Goal: Task Accomplishment & Management: Complete application form

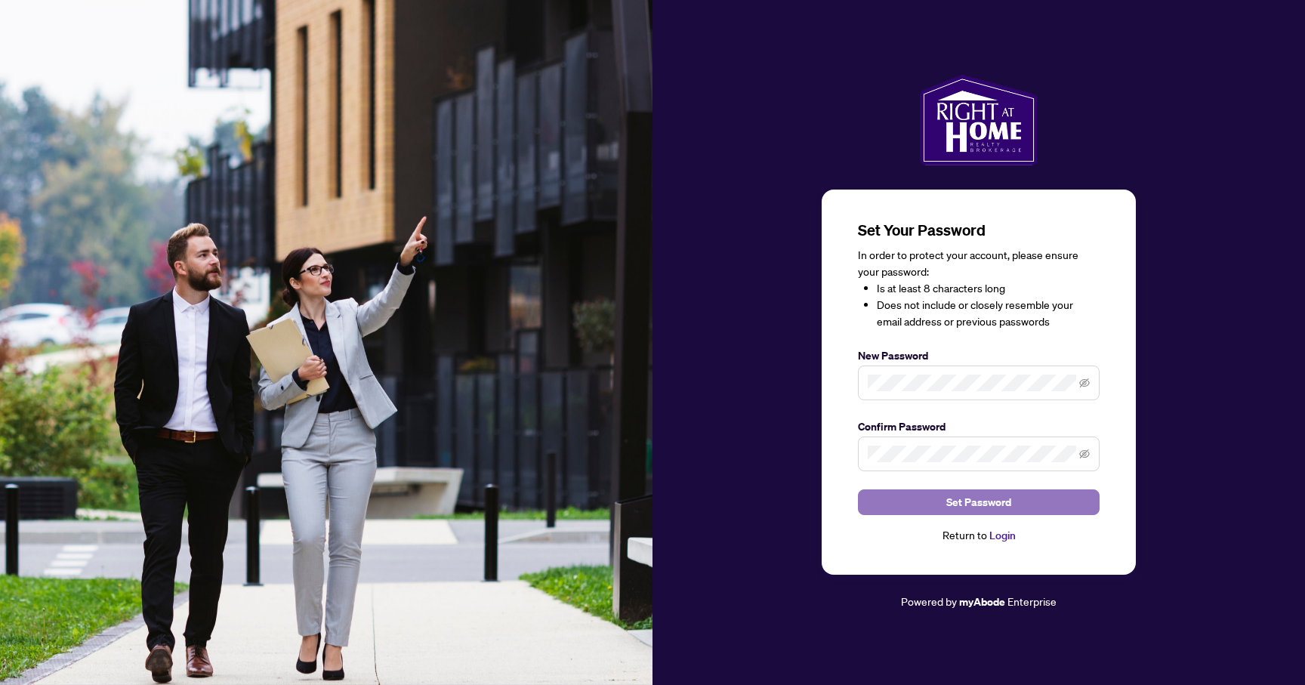
click at [932, 497] on button "Set Password" at bounding box center [979, 503] width 242 height 26
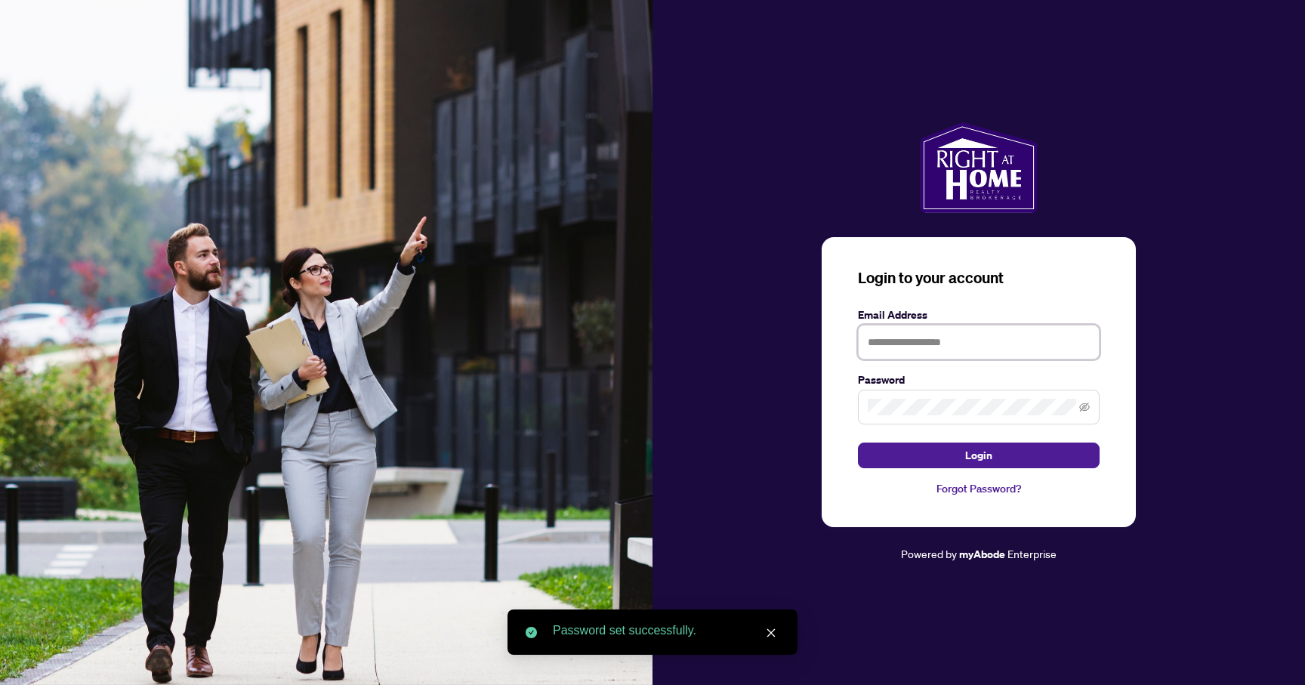
click at [952, 344] on input "text" at bounding box center [979, 342] width 242 height 35
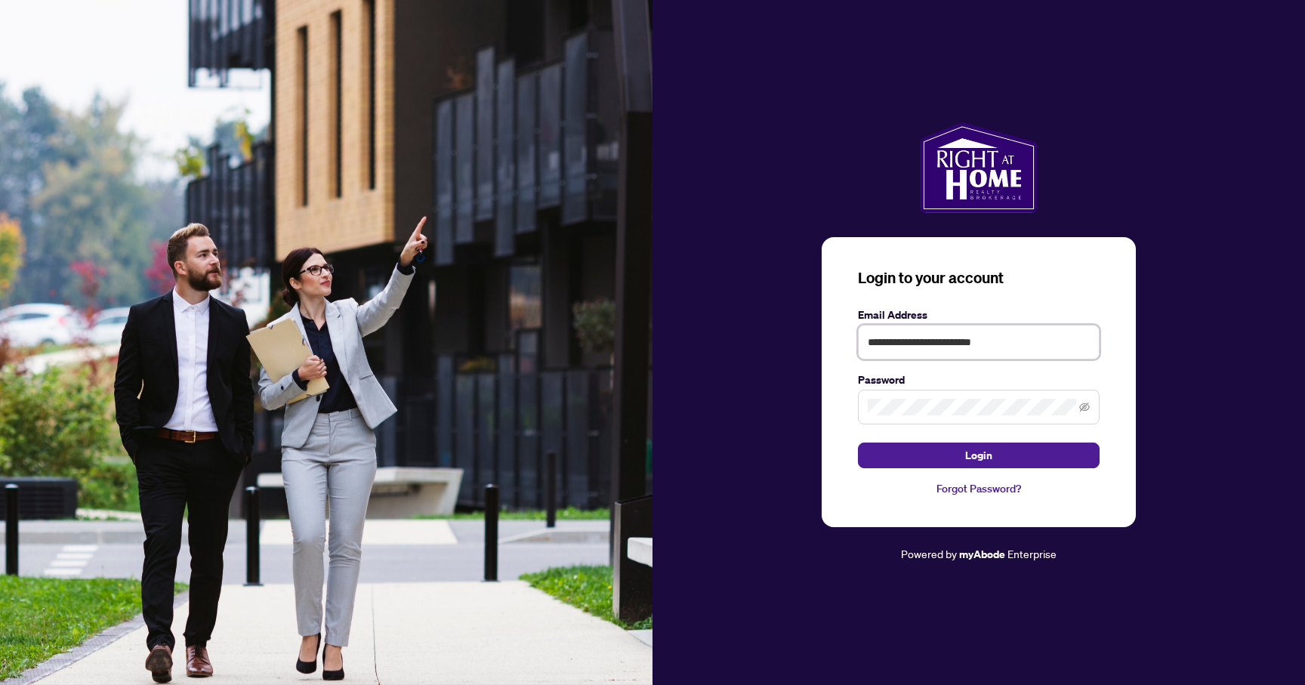
type input "**********"
click at [858, 443] on button "Login" at bounding box center [979, 456] width 242 height 26
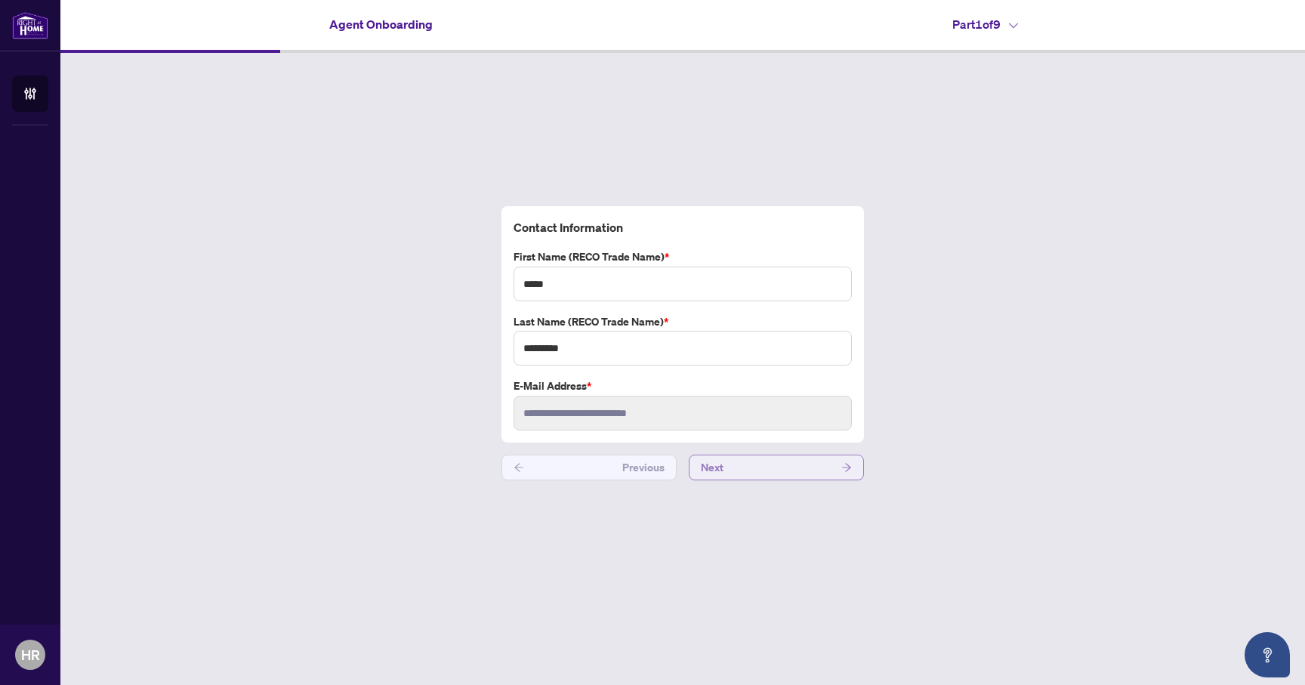
click at [742, 461] on button "Next" at bounding box center [776, 468] width 175 height 26
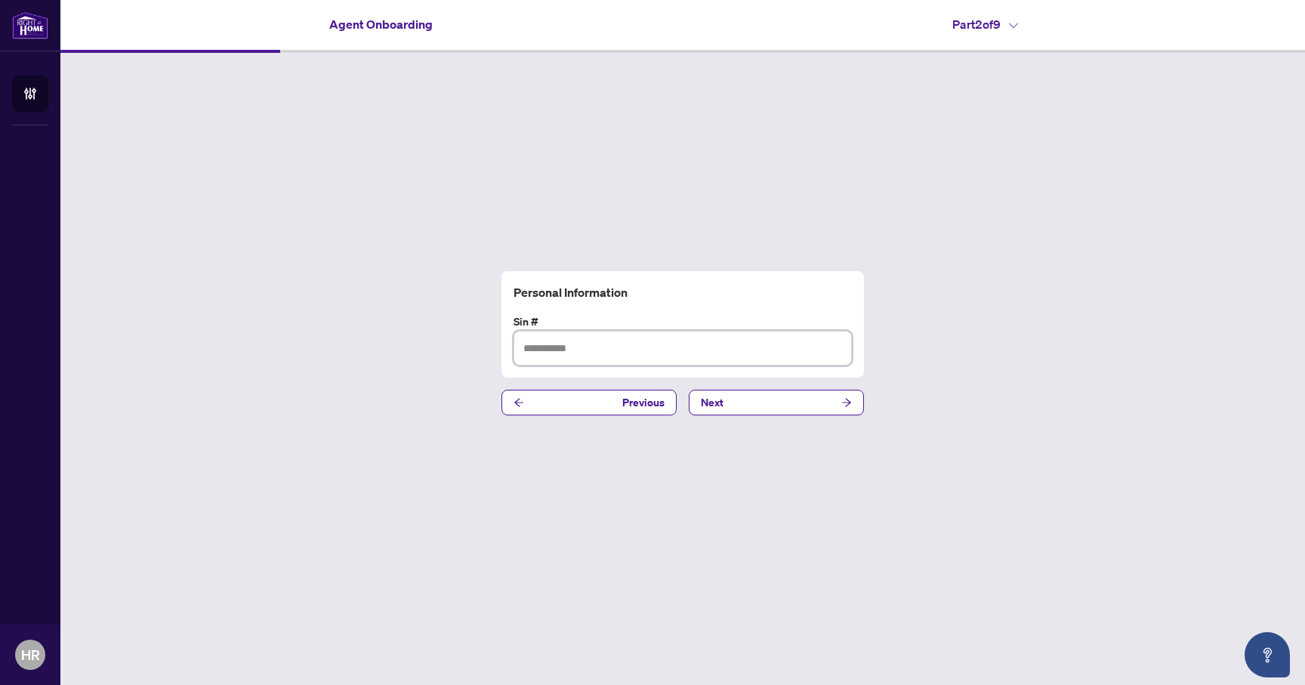
click at [771, 352] on input "text" at bounding box center [683, 348] width 338 height 35
type input "******"
click at [780, 400] on button "Next" at bounding box center [776, 403] width 175 height 26
click at [773, 403] on button "Next" at bounding box center [776, 403] width 175 height 26
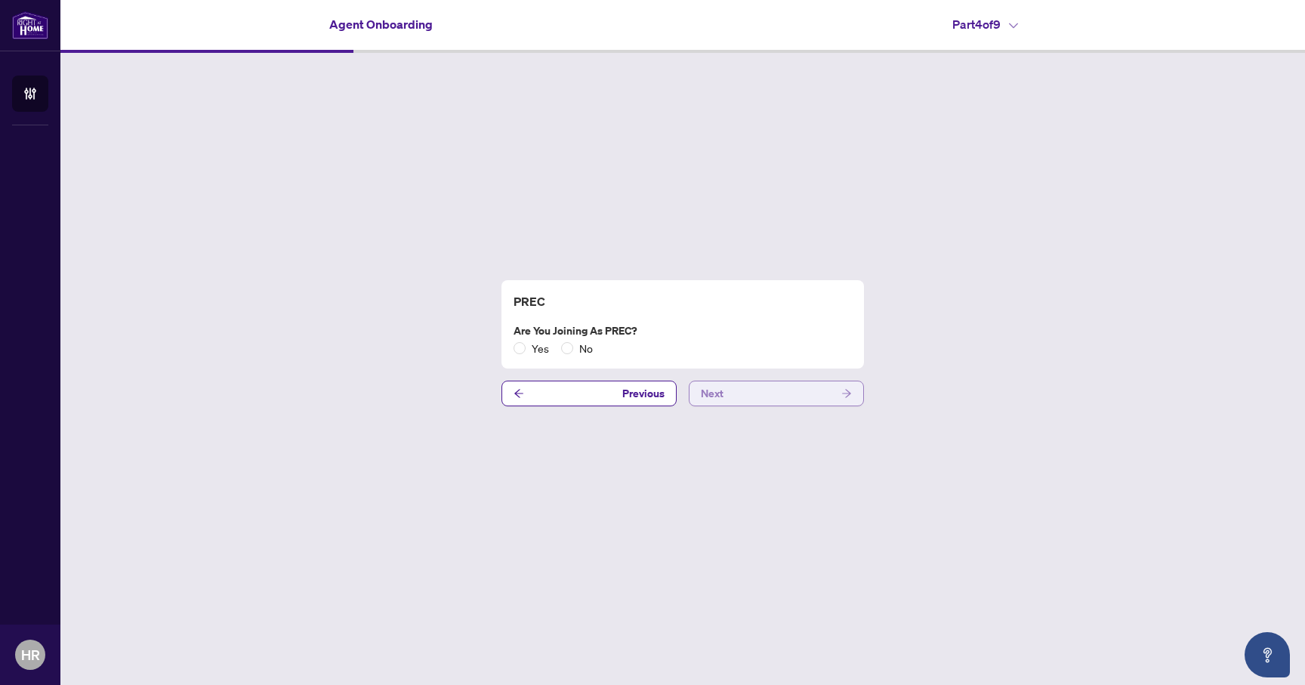
click at [773, 403] on button "Next" at bounding box center [776, 394] width 175 height 26
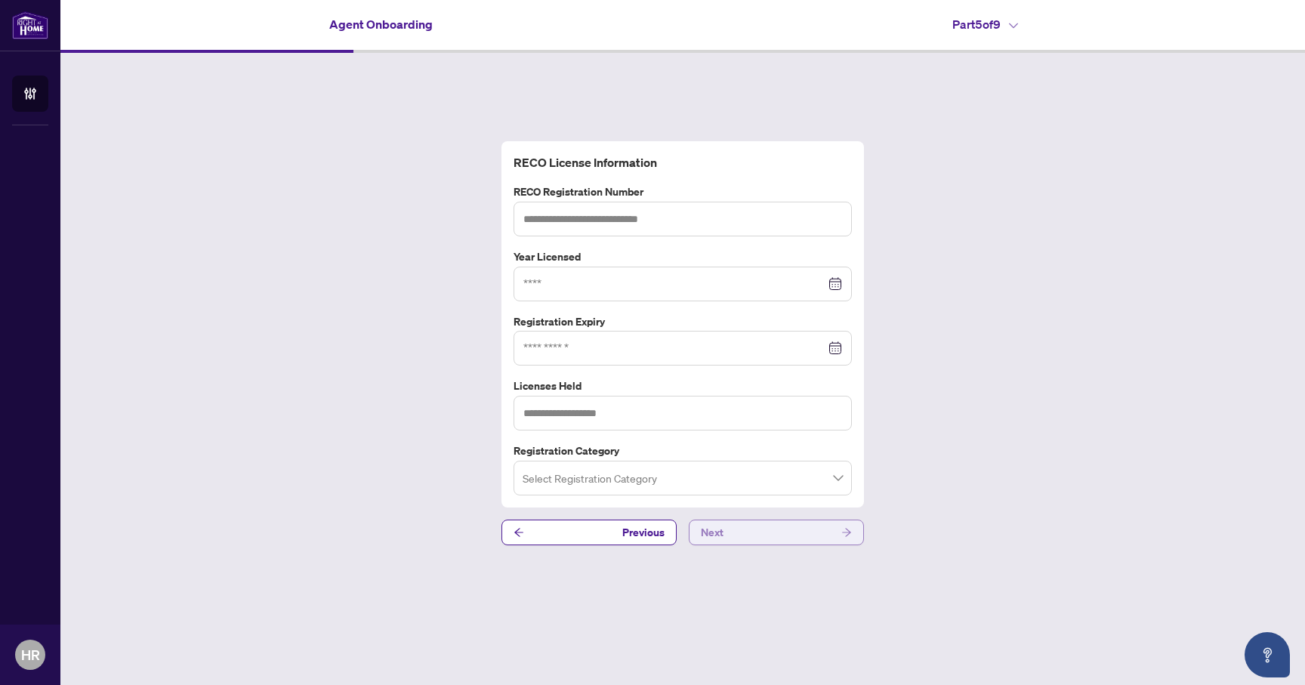
click at [746, 529] on button "Next" at bounding box center [776, 533] width 175 height 26
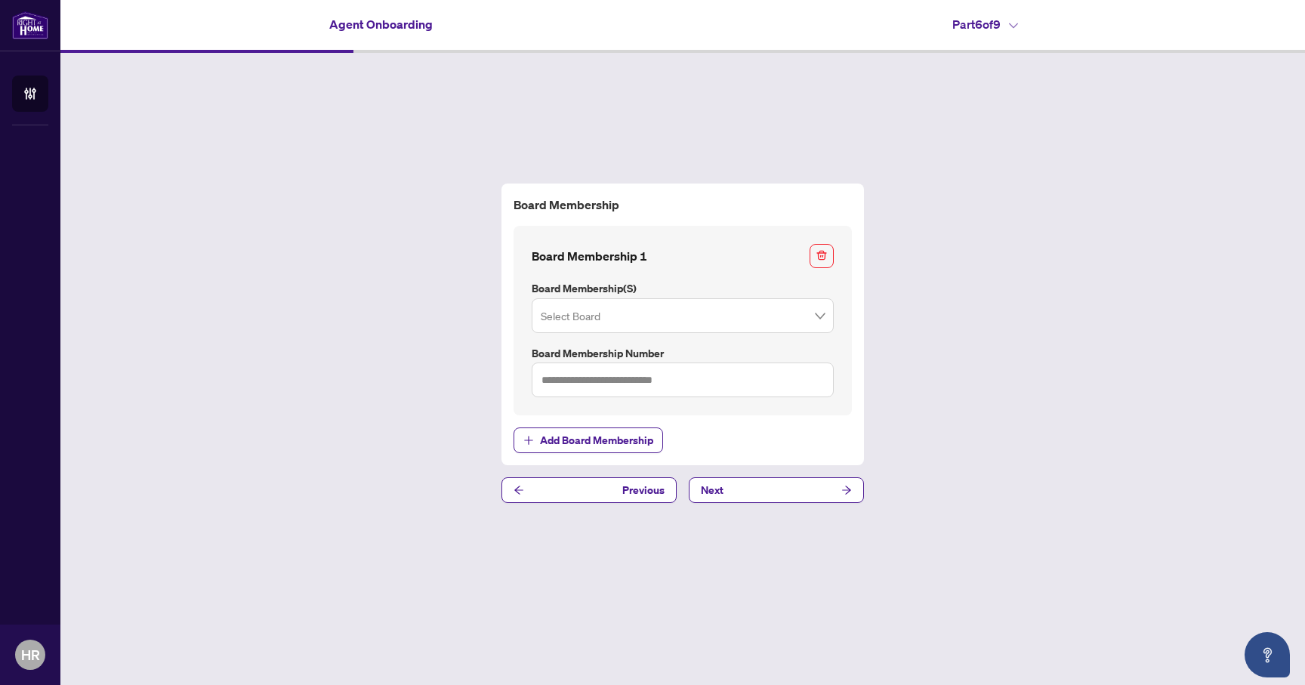
click at [766, 505] on div "Board Membership Board Membership 1 Board Membership(s) Select Board Board Memb…" at bounding box center [682, 343] width 1245 height 581
click at [785, 310] on input "search" at bounding box center [676, 317] width 270 height 33
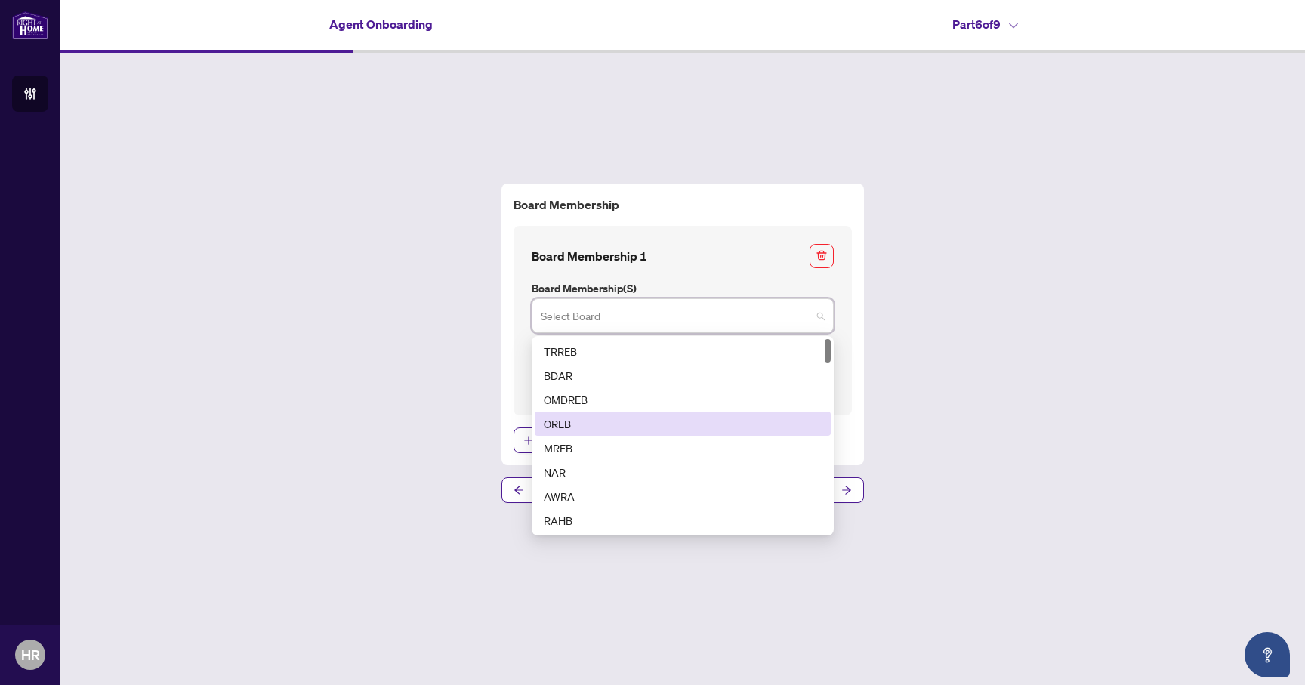
click at [744, 418] on div "OREB" at bounding box center [683, 423] width 278 height 17
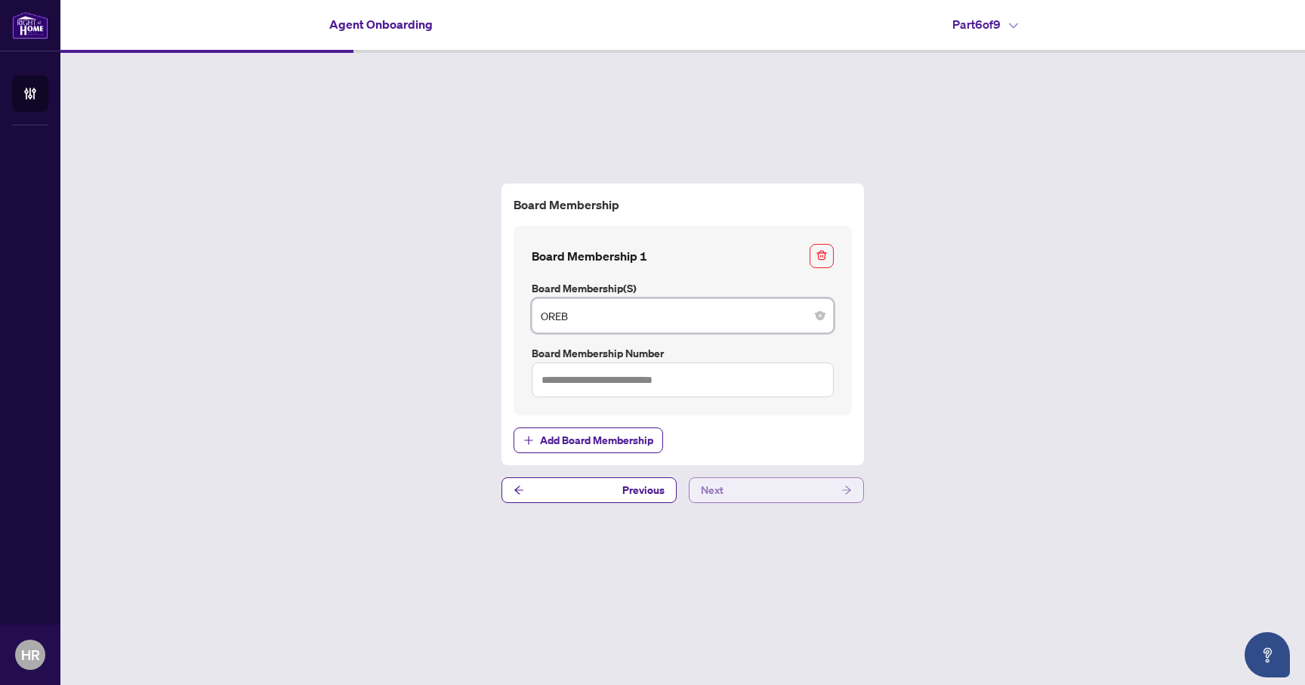
click at [760, 489] on button "Next" at bounding box center [776, 490] width 175 height 26
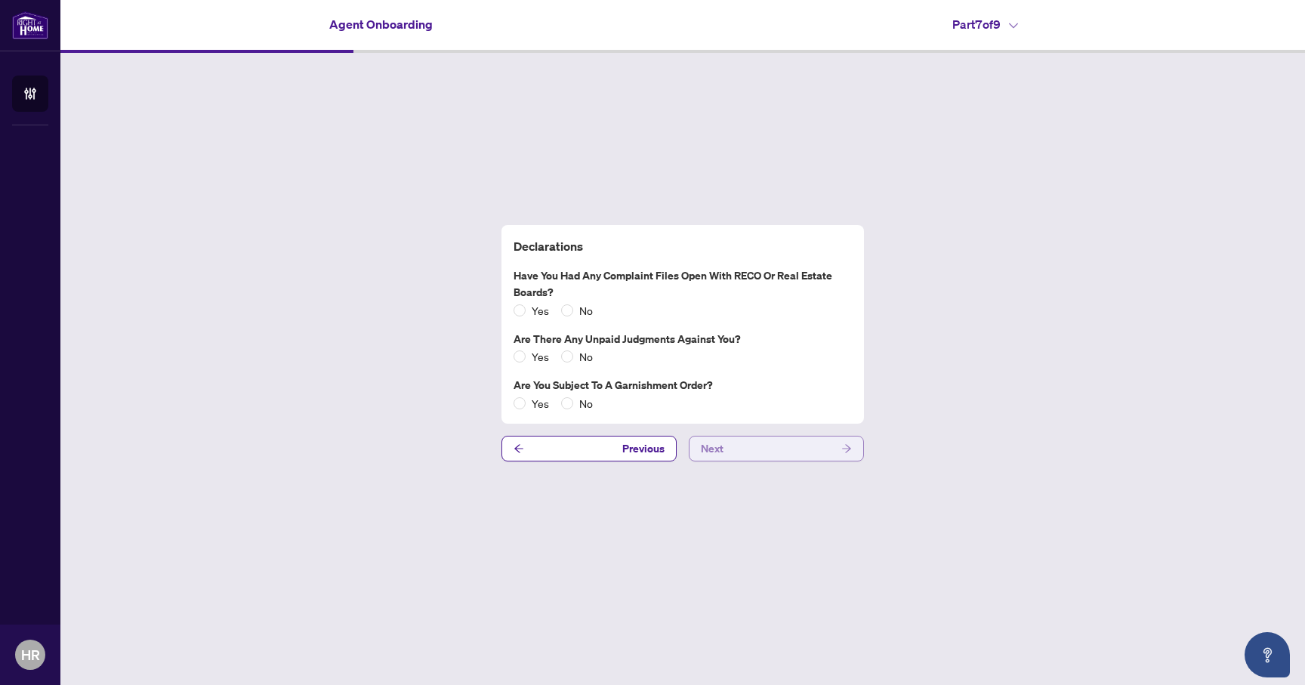
click at [778, 449] on button "Next" at bounding box center [776, 449] width 175 height 26
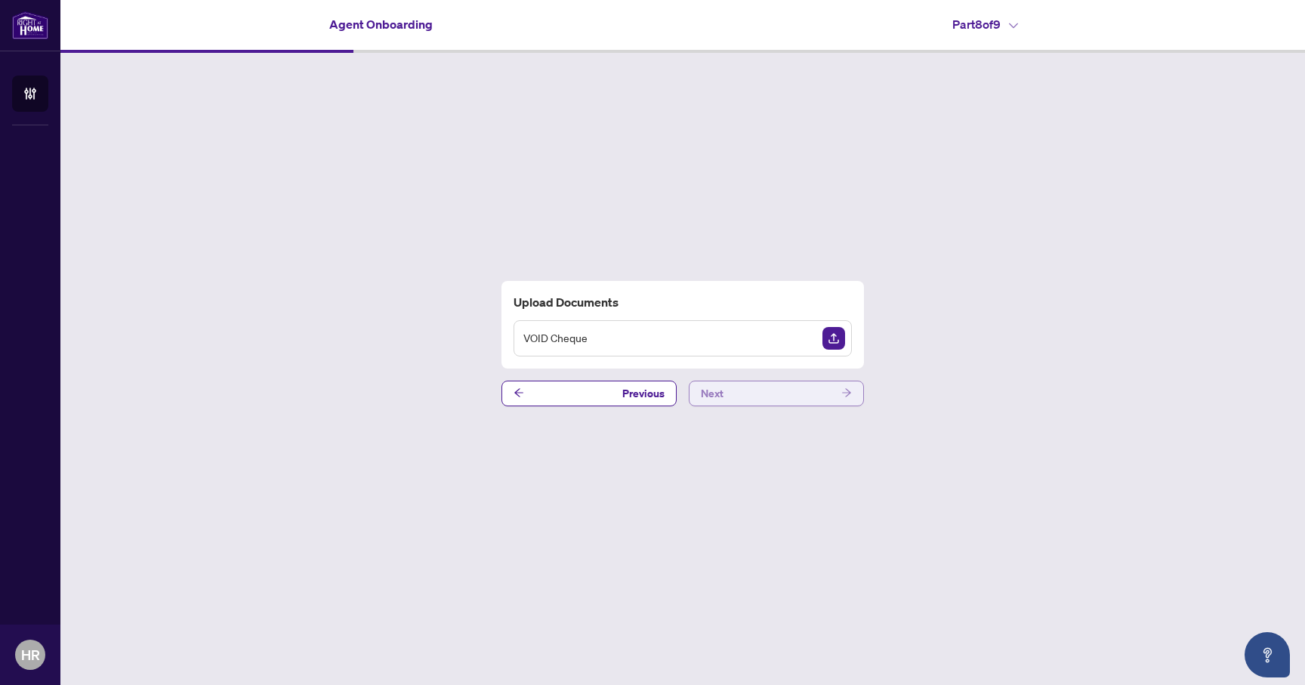
drag, startPoint x: 801, startPoint y: 400, endPoint x: 817, endPoint y: 386, distance: 21.4
click at [817, 386] on button "Next" at bounding box center [776, 394] width 175 height 26
click at [815, 388] on button "Complete" at bounding box center [776, 394] width 175 height 26
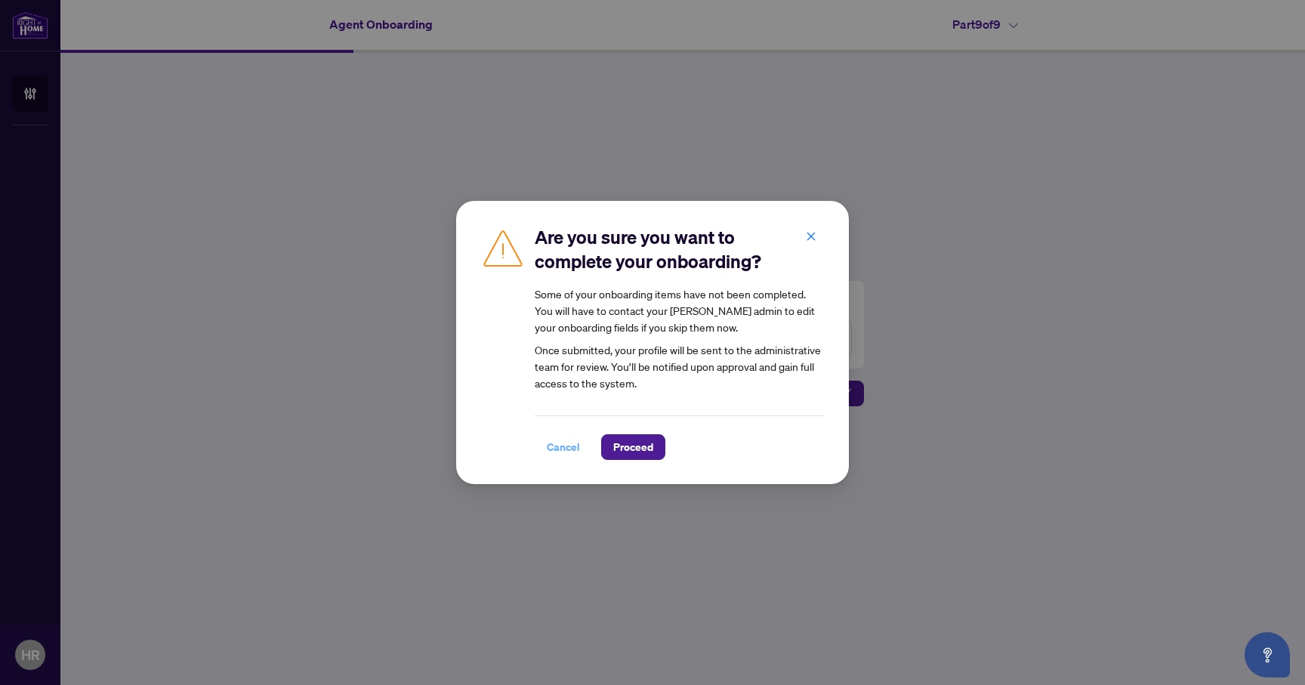
click at [554, 451] on span "Cancel" at bounding box center [563, 447] width 33 height 24
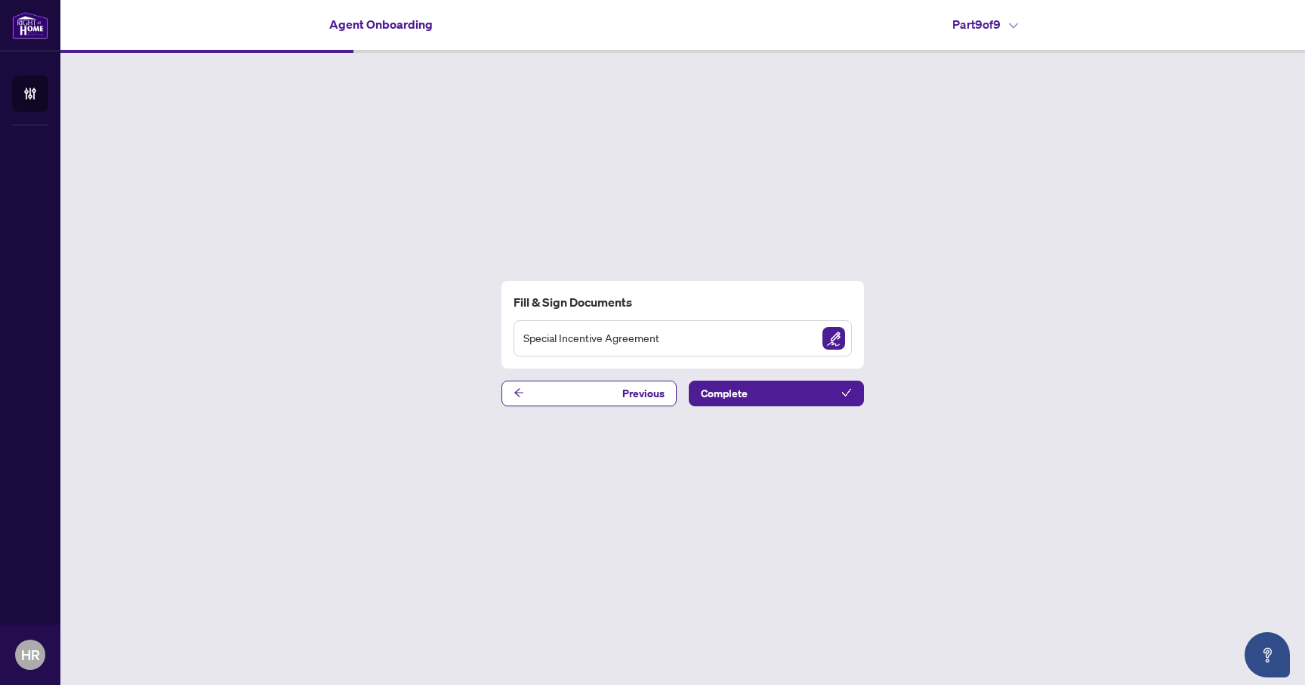
click at [838, 338] on img "Sign Document" at bounding box center [834, 338] width 23 height 23
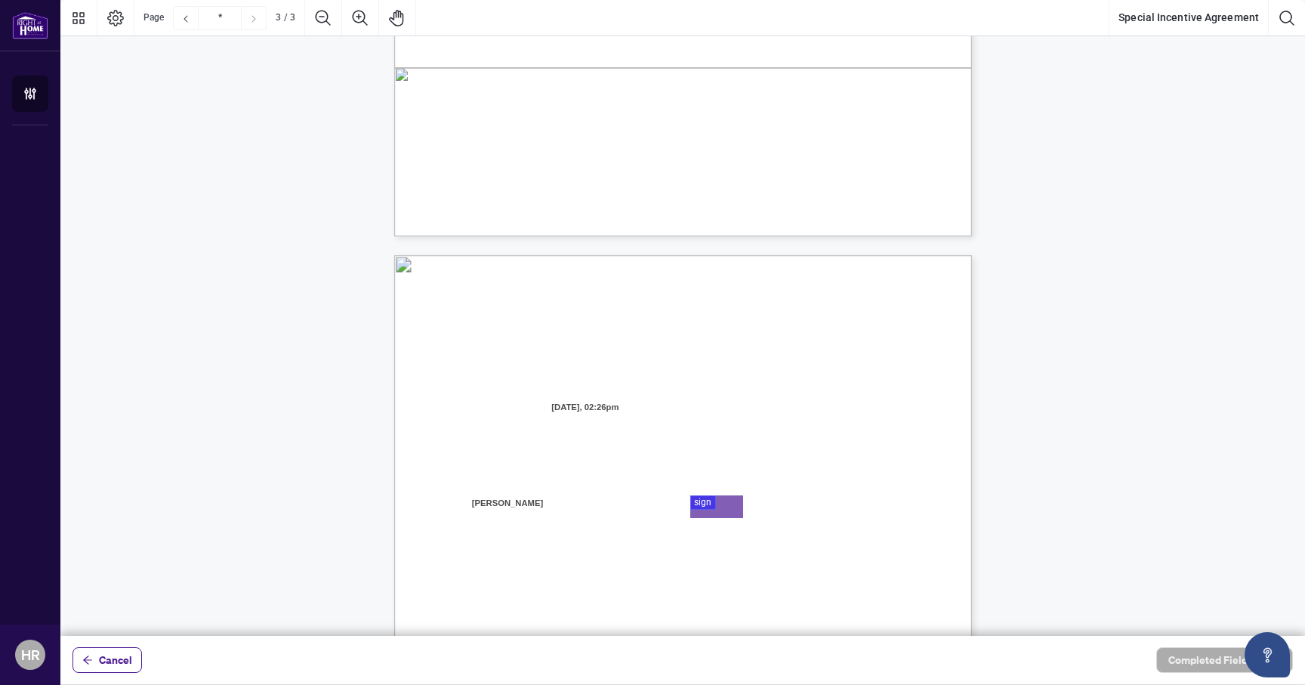
type input "*"
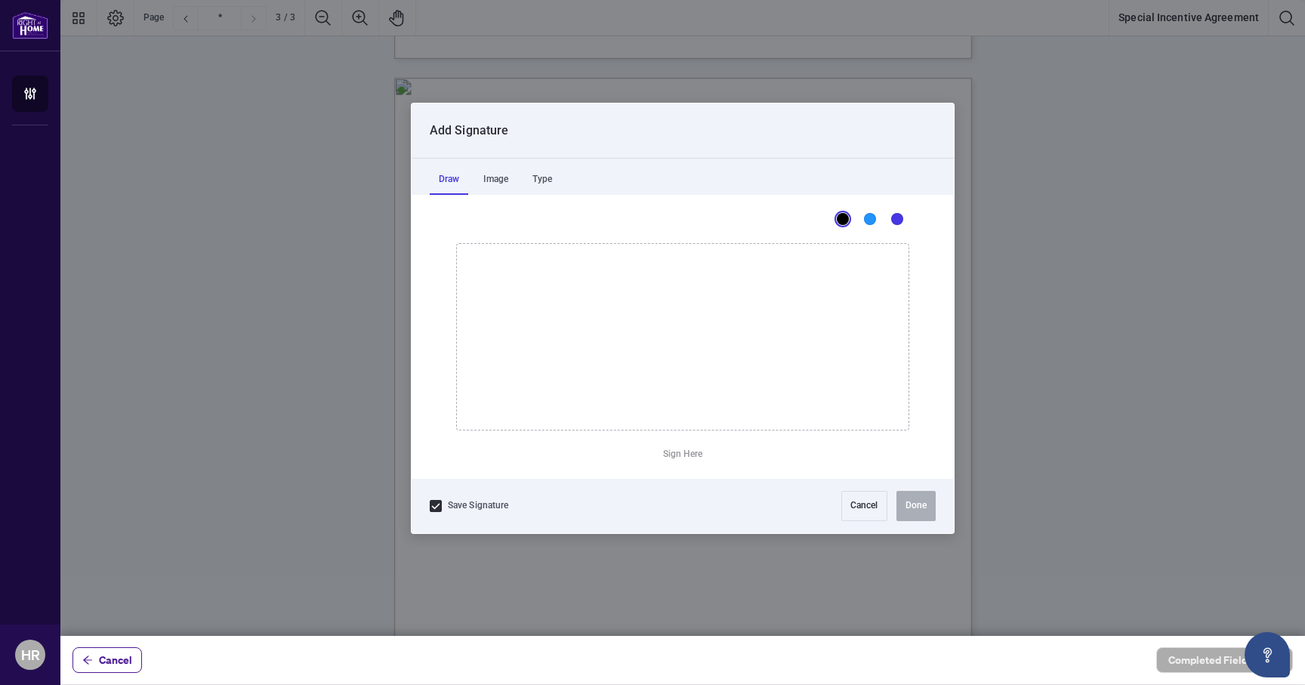
scroll to position [1505, 0]
click at [698, 328] on div at bounding box center [682, 318] width 1245 height 636
drag, startPoint x: 660, startPoint y: 313, endPoint x: 371, endPoint y: 272, distance: 292.2
click at [457, 289] on icon "Drawing canvas" at bounding box center [683, 337] width 452 height 186
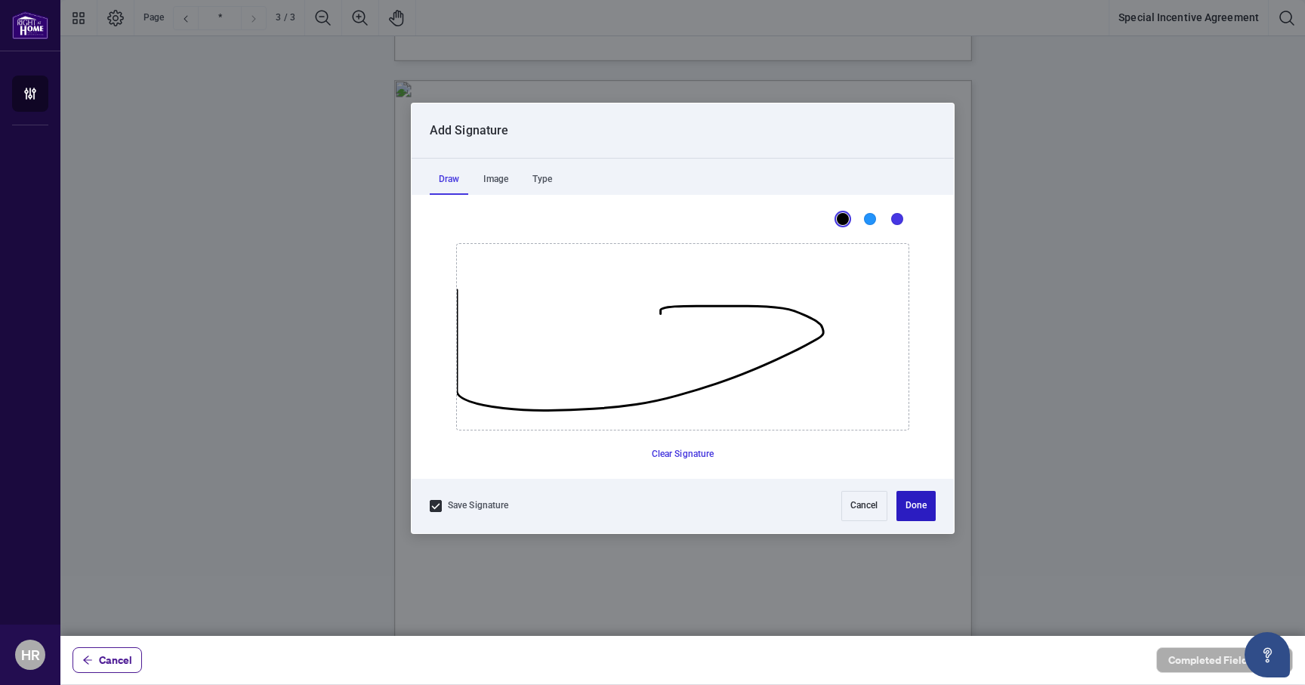
click at [906, 508] on button "Done" at bounding box center [916, 506] width 39 height 30
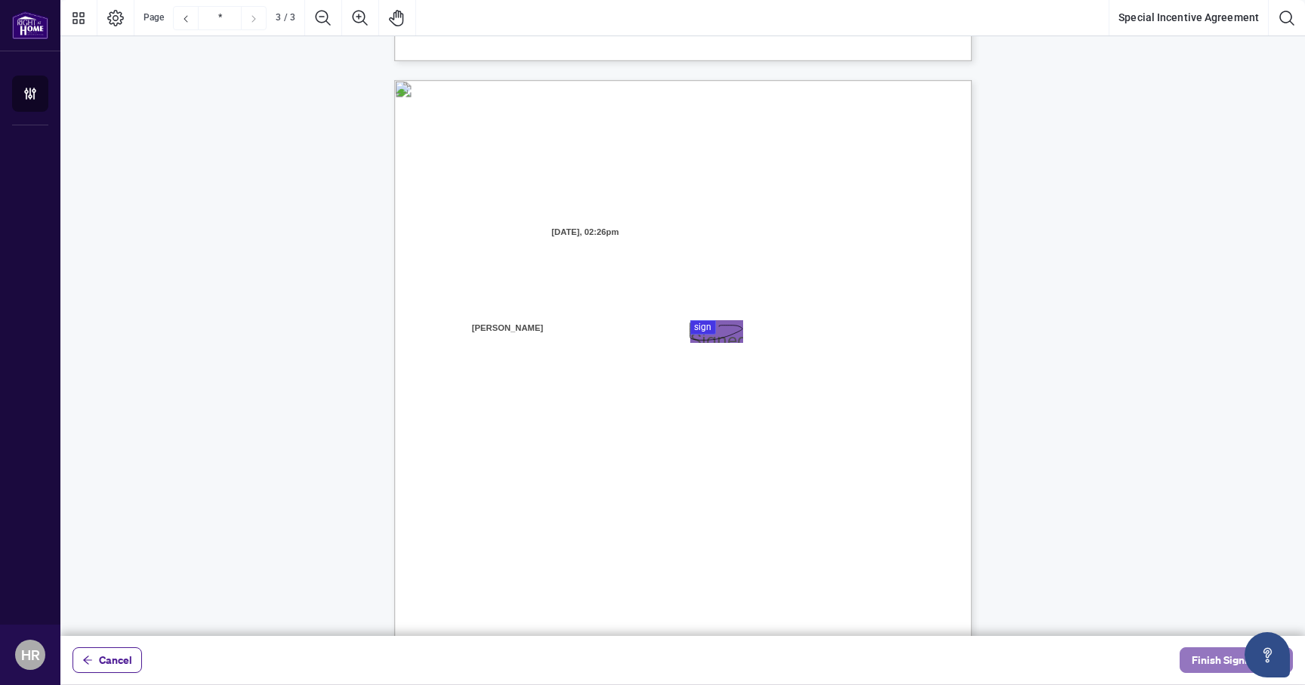
click at [1204, 661] on span "Finish Signing" at bounding box center [1226, 660] width 68 height 24
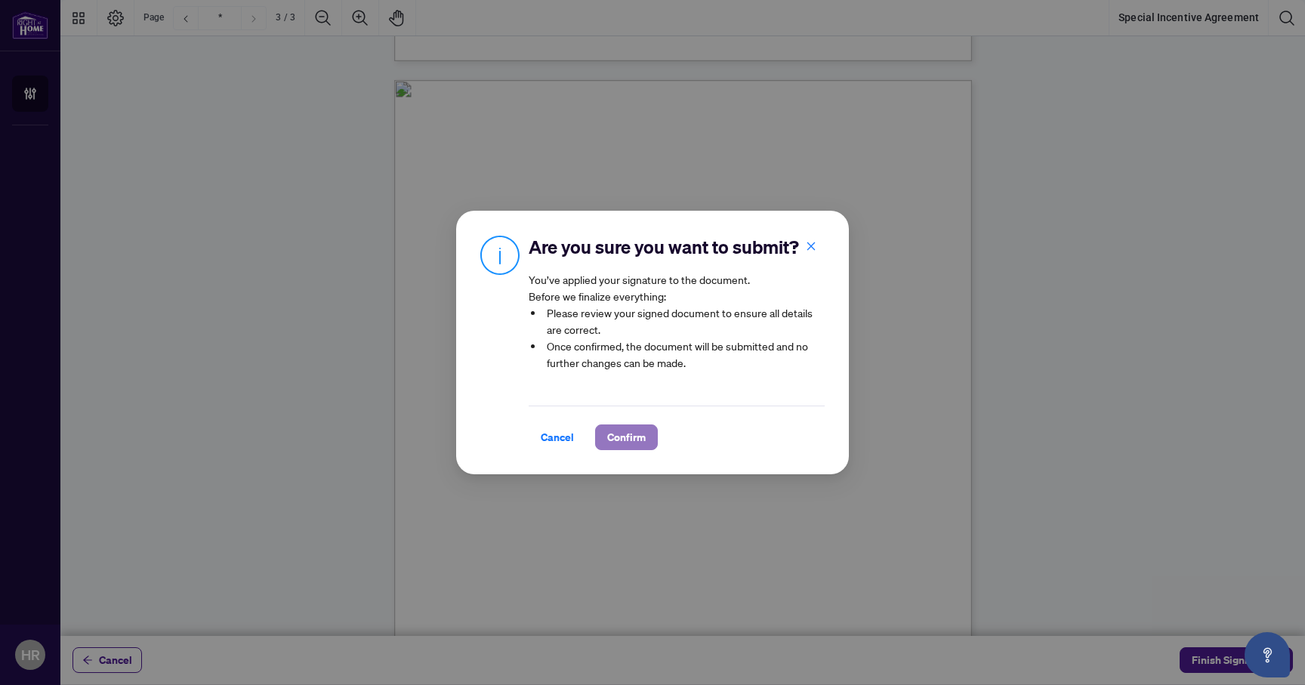
click at [637, 446] on span "Confirm" at bounding box center [626, 437] width 39 height 24
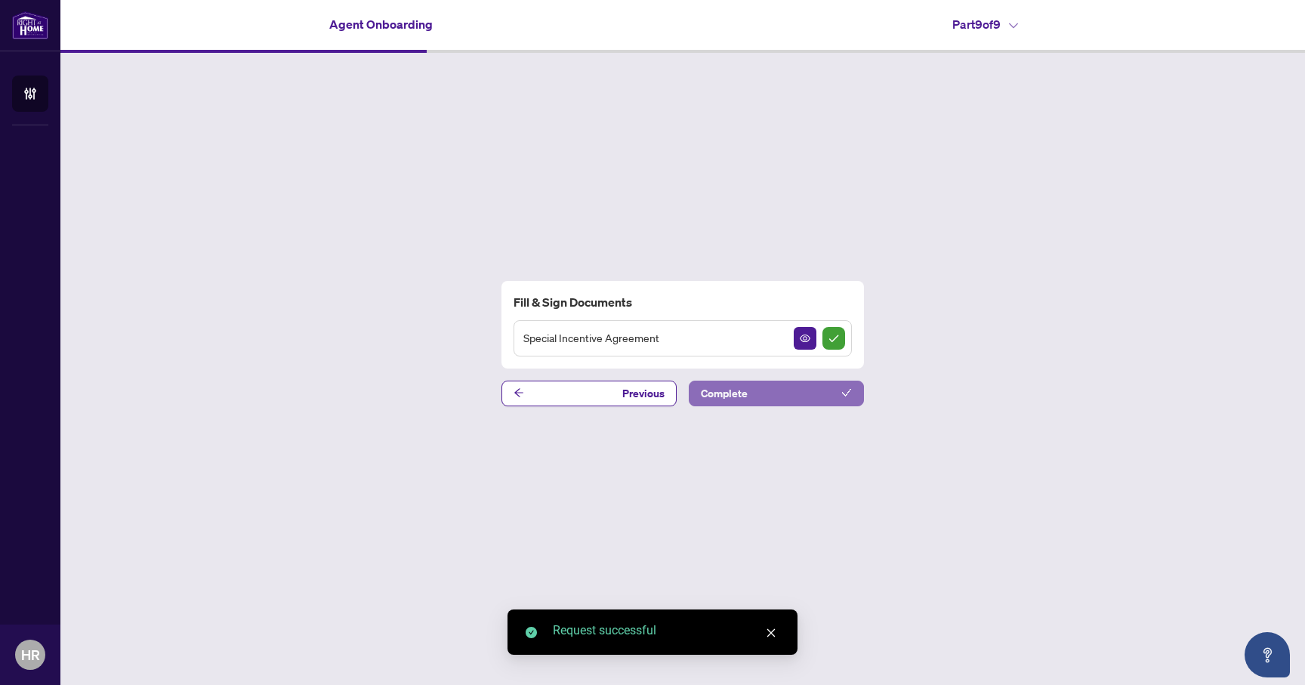
click at [770, 390] on button "Complete" at bounding box center [776, 394] width 175 height 26
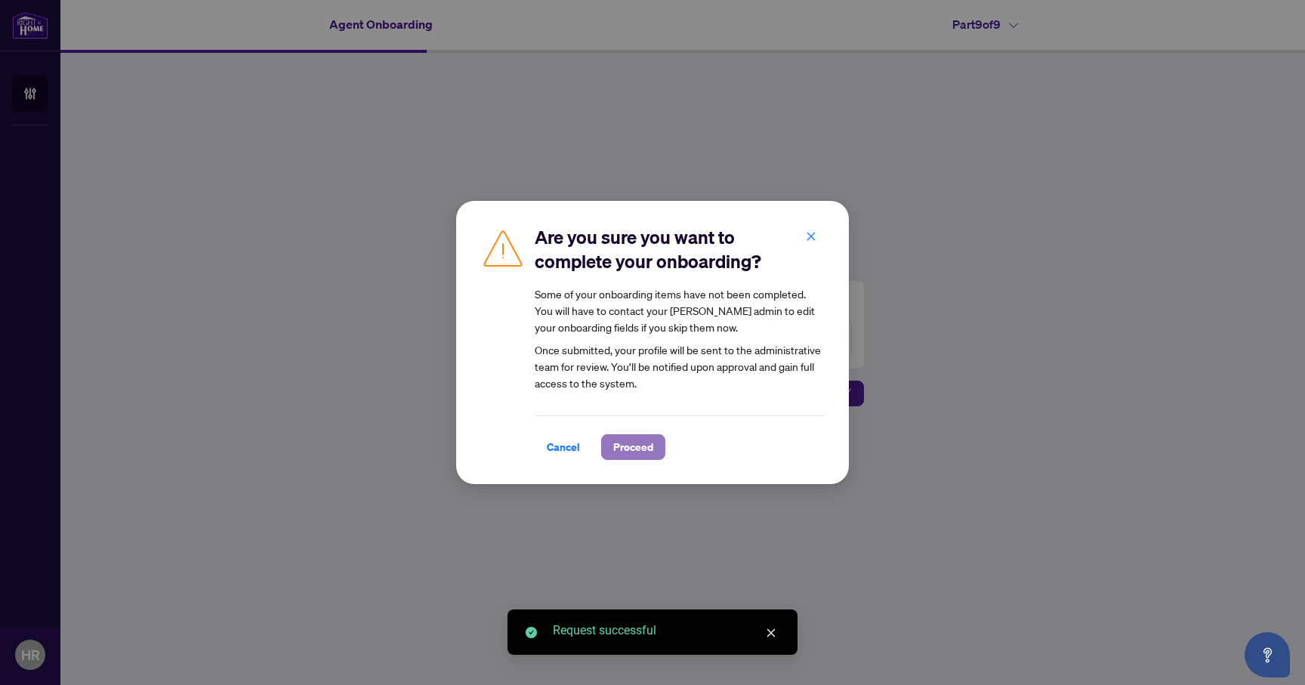
click at [619, 434] on button "Proceed" at bounding box center [633, 447] width 64 height 26
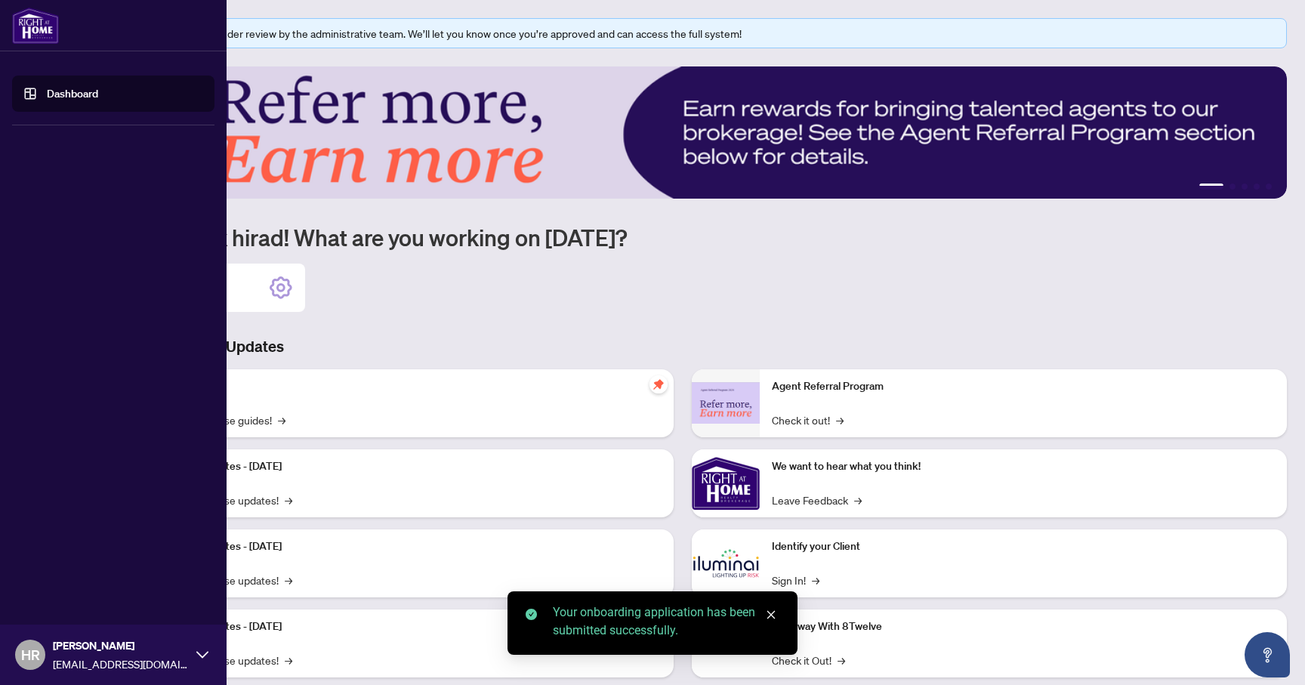
click at [47, 99] on link "Dashboard" at bounding box center [72, 94] width 51 height 14
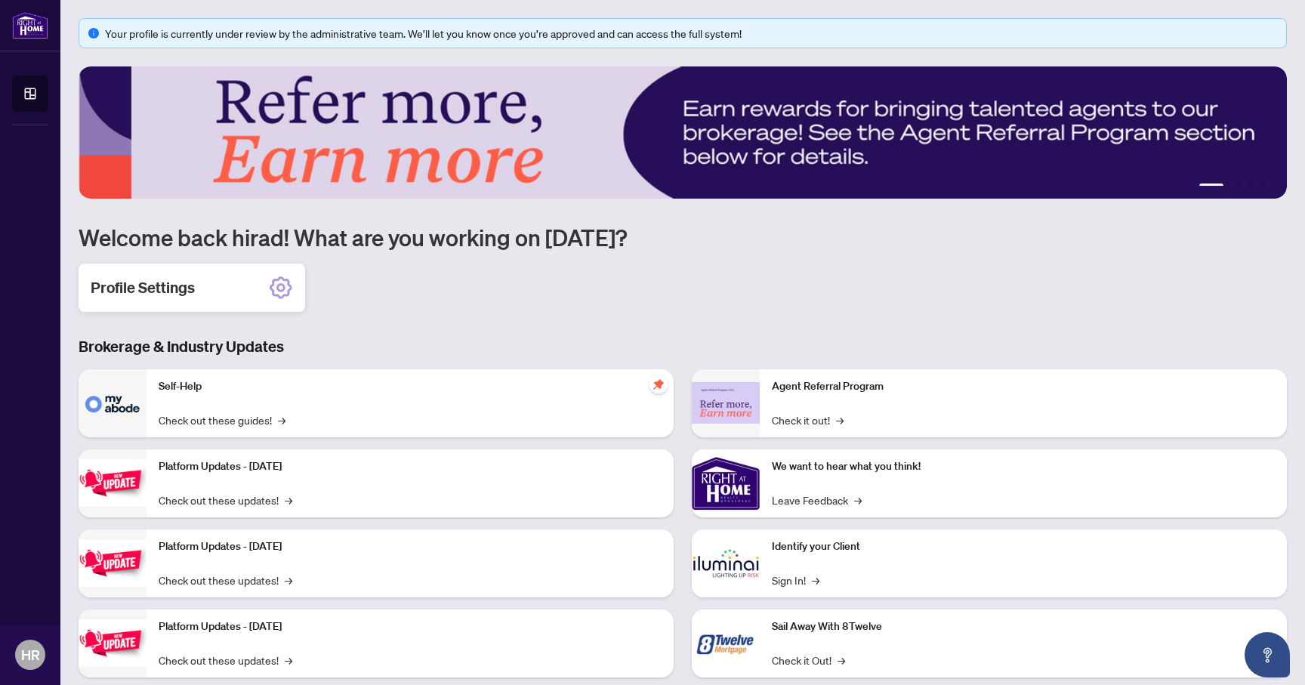
click at [221, 291] on div "Profile Settings" at bounding box center [192, 288] width 227 height 48
